Goal: Find specific page/section: Find specific page/section

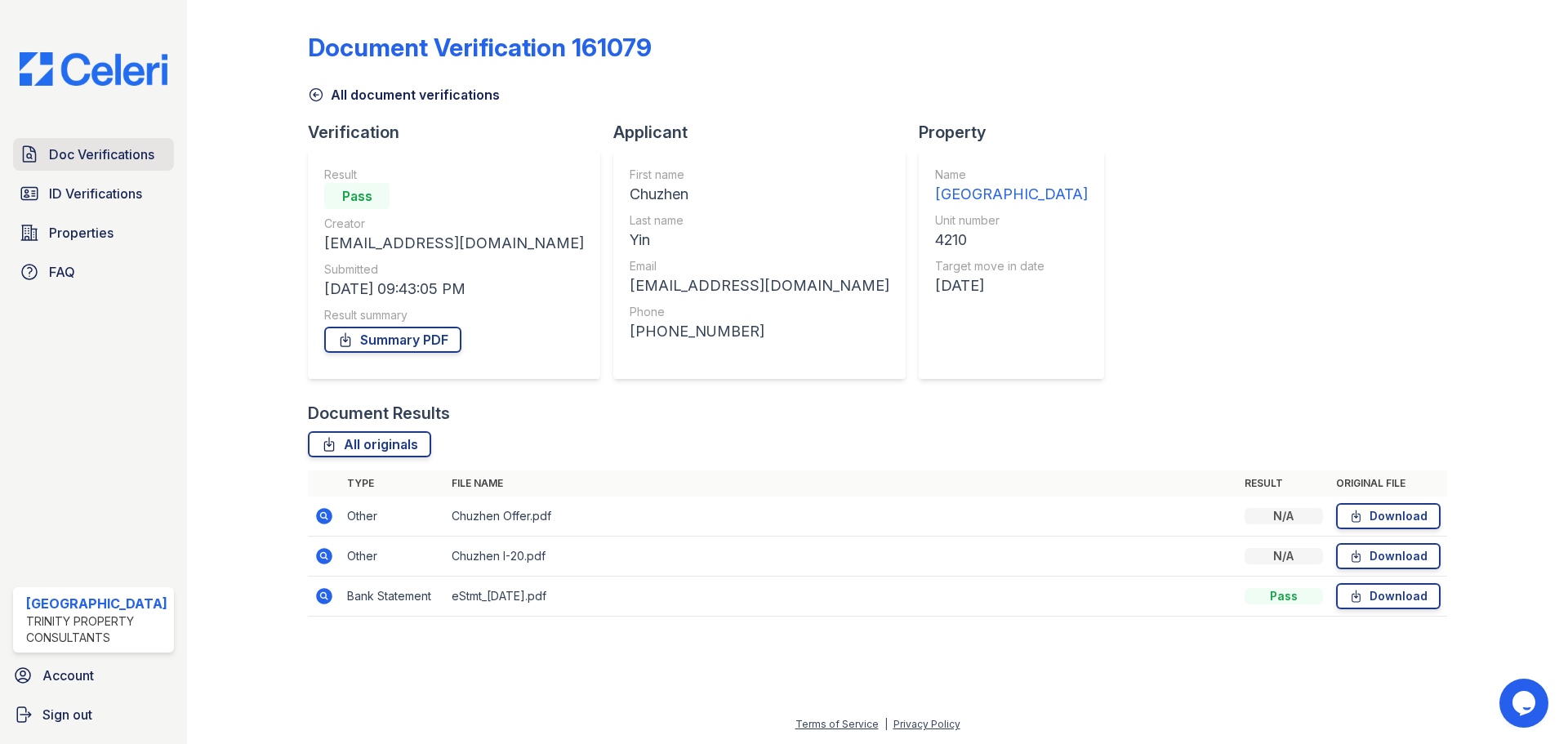
click at [52, 155] on span "Doc Verifications" at bounding box center [101, 155] width 105 height 20
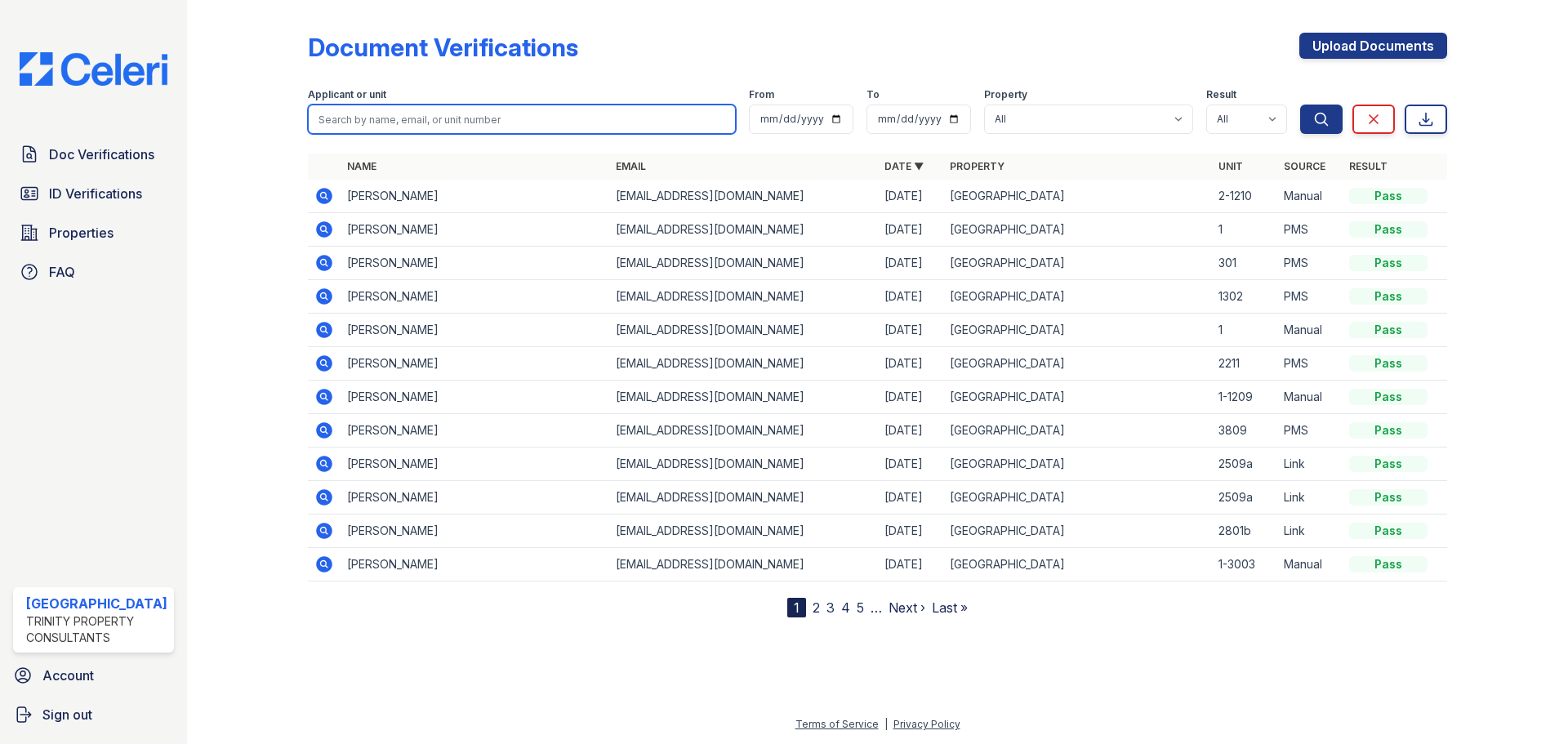
click at [343, 117] on input "search" at bounding box center [522, 119] width 428 height 29
type input "[PERSON_NAME]"
click at [1301, 105] on button "Search" at bounding box center [1322, 119] width 43 height 29
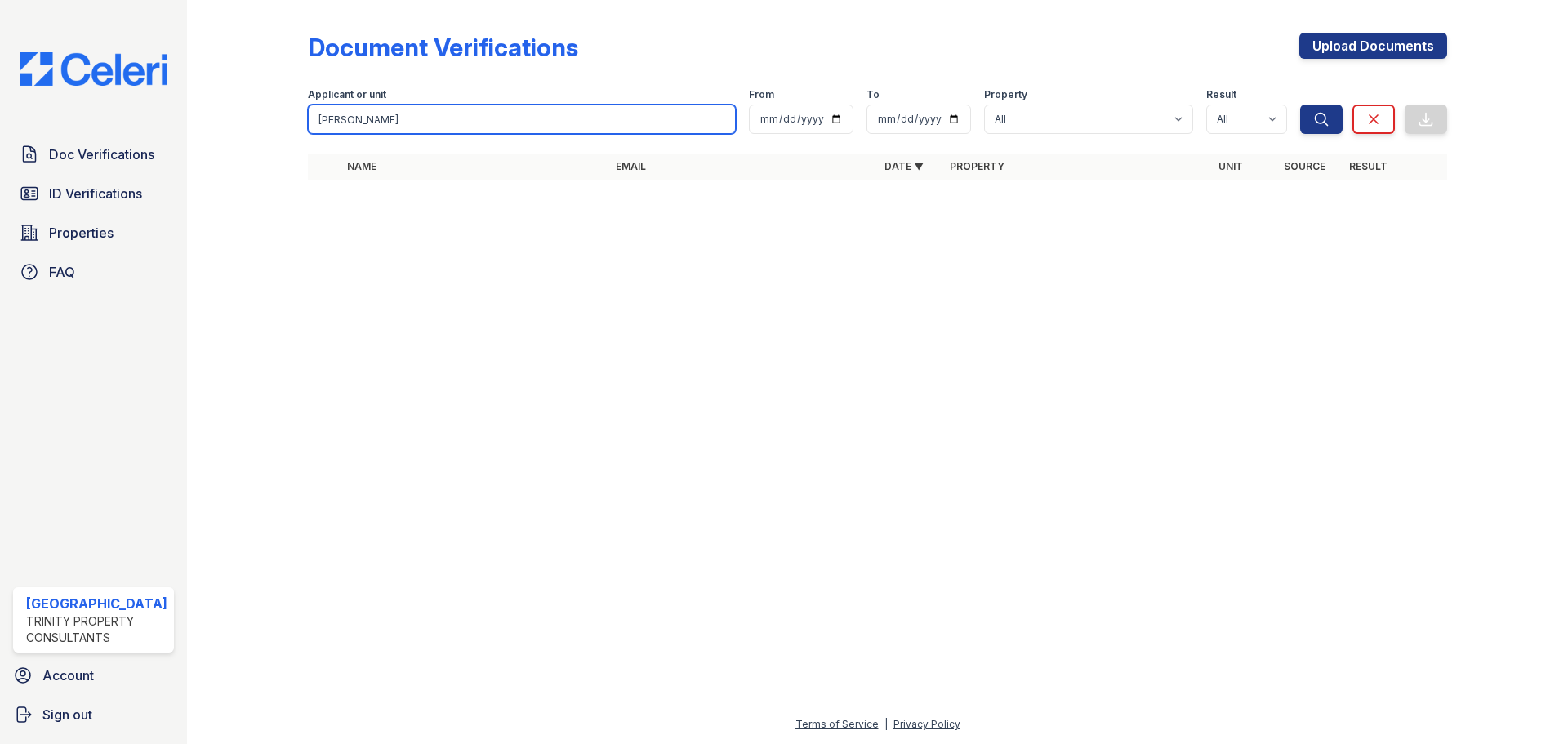
drag, startPoint x: 412, startPoint y: 128, endPoint x: 155, endPoint y: 105, distance: 258.0
click at [155, 105] on div "Doc Verifications ID Verifications Properties FAQ [GEOGRAPHIC_DATA] Trinity Pro…" at bounding box center [784, 372] width 1568 height 744
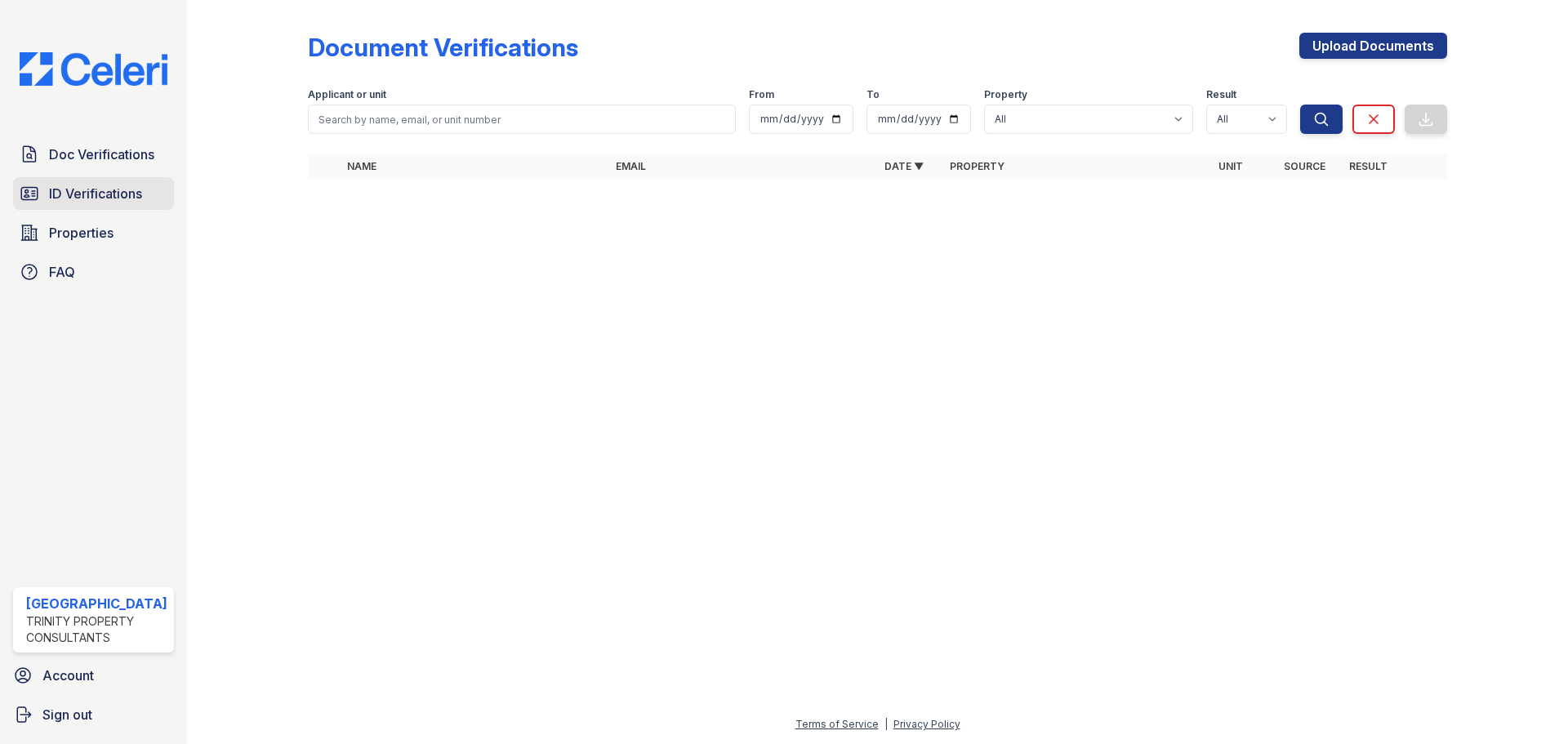
click at [56, 195] on span "ID Verifications" at bounding box center [96, 194] width 93 height 20
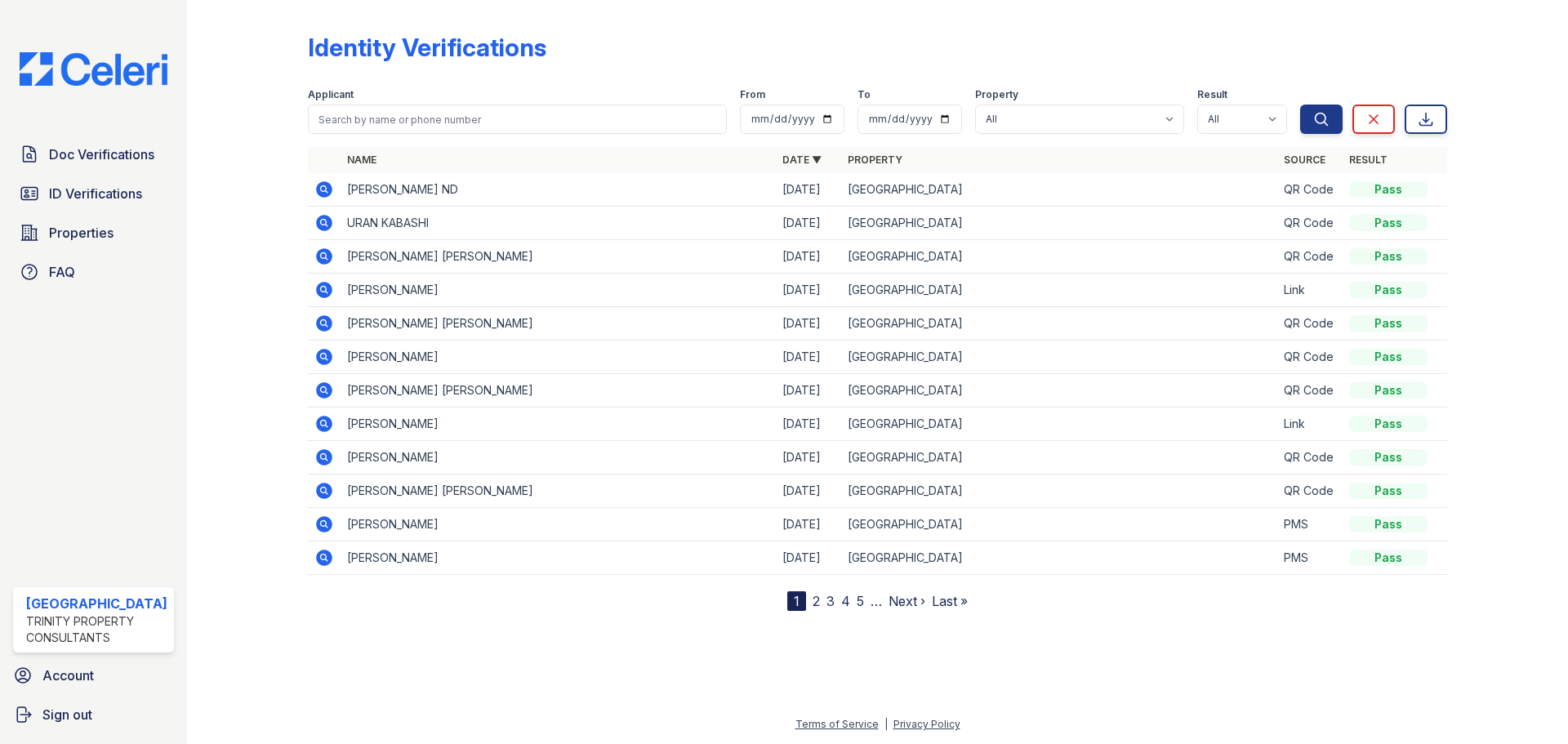
click at [56, 195] on span "ID Verifications" at bounding box center [96, 194] width 93 height 20
click at [74, 147] on span "Doc Verifications" at bounding box center [101, 155] width 105 height 20
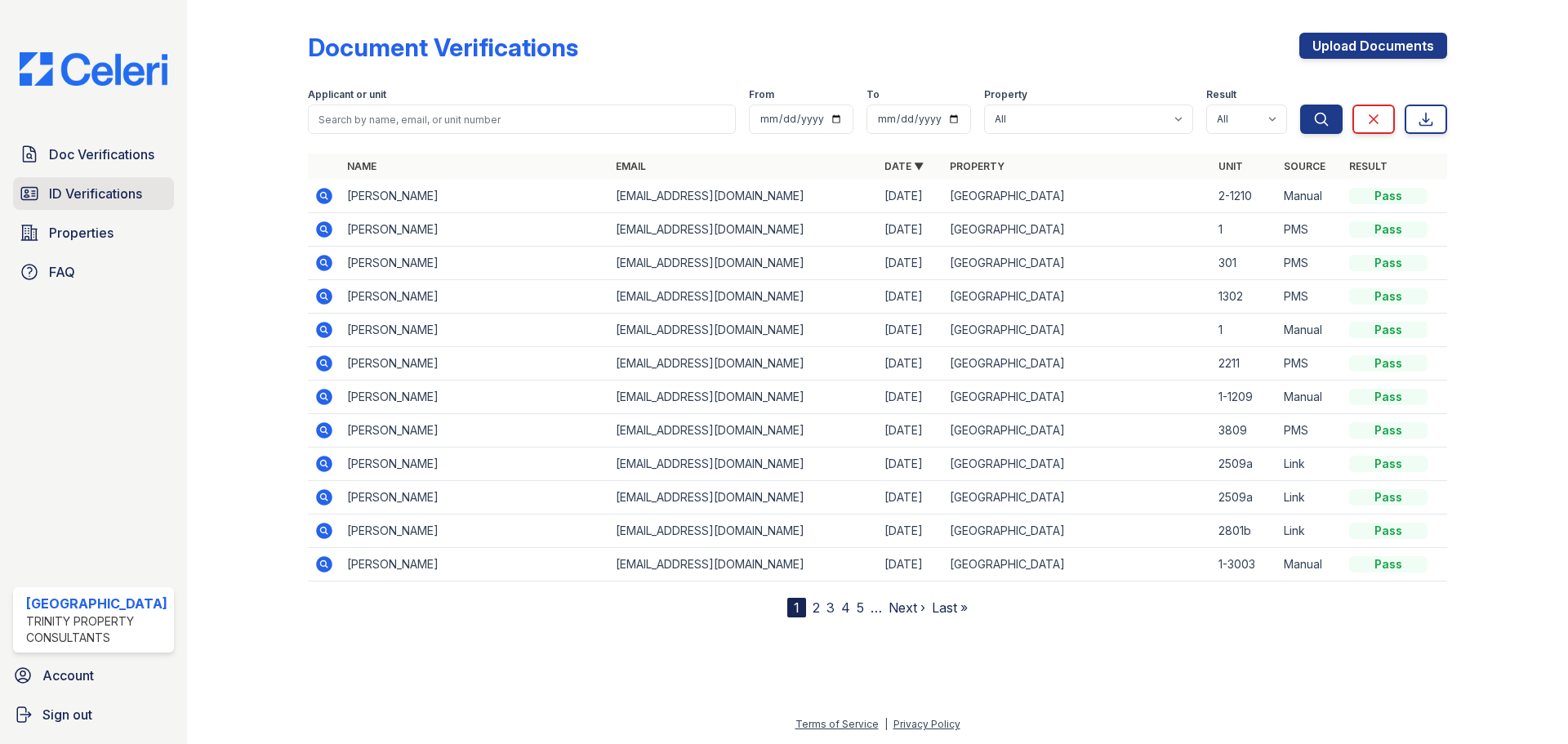
click at [71, 195] on span "ID Verifications" at bounding box center [96, 194] width 93 height 20
